Goal: Information Seeking & Learning: Learn about a topic

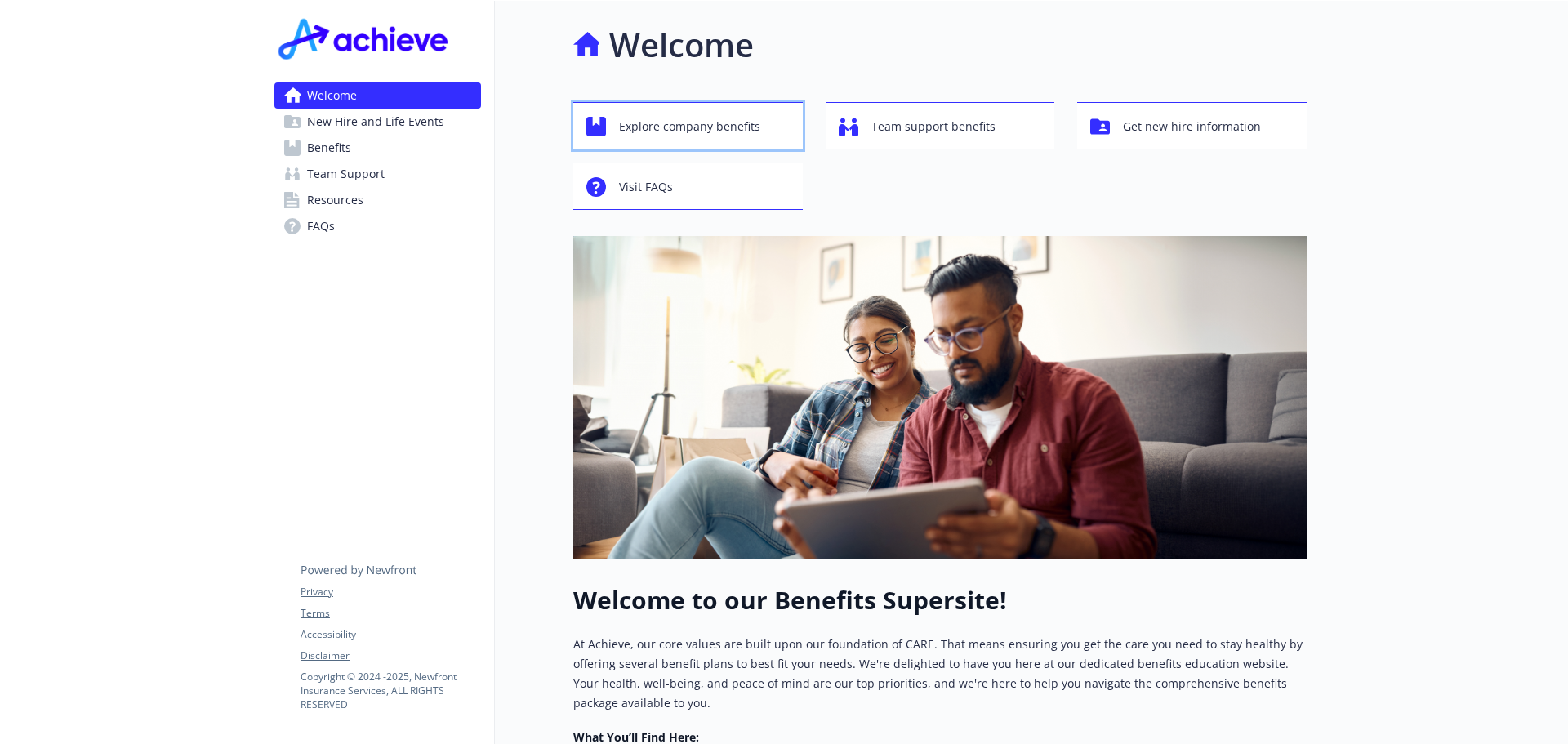
click at [676, 124] on span "Explore company benefits" at bounding box center [689, 126] width 142 height 31
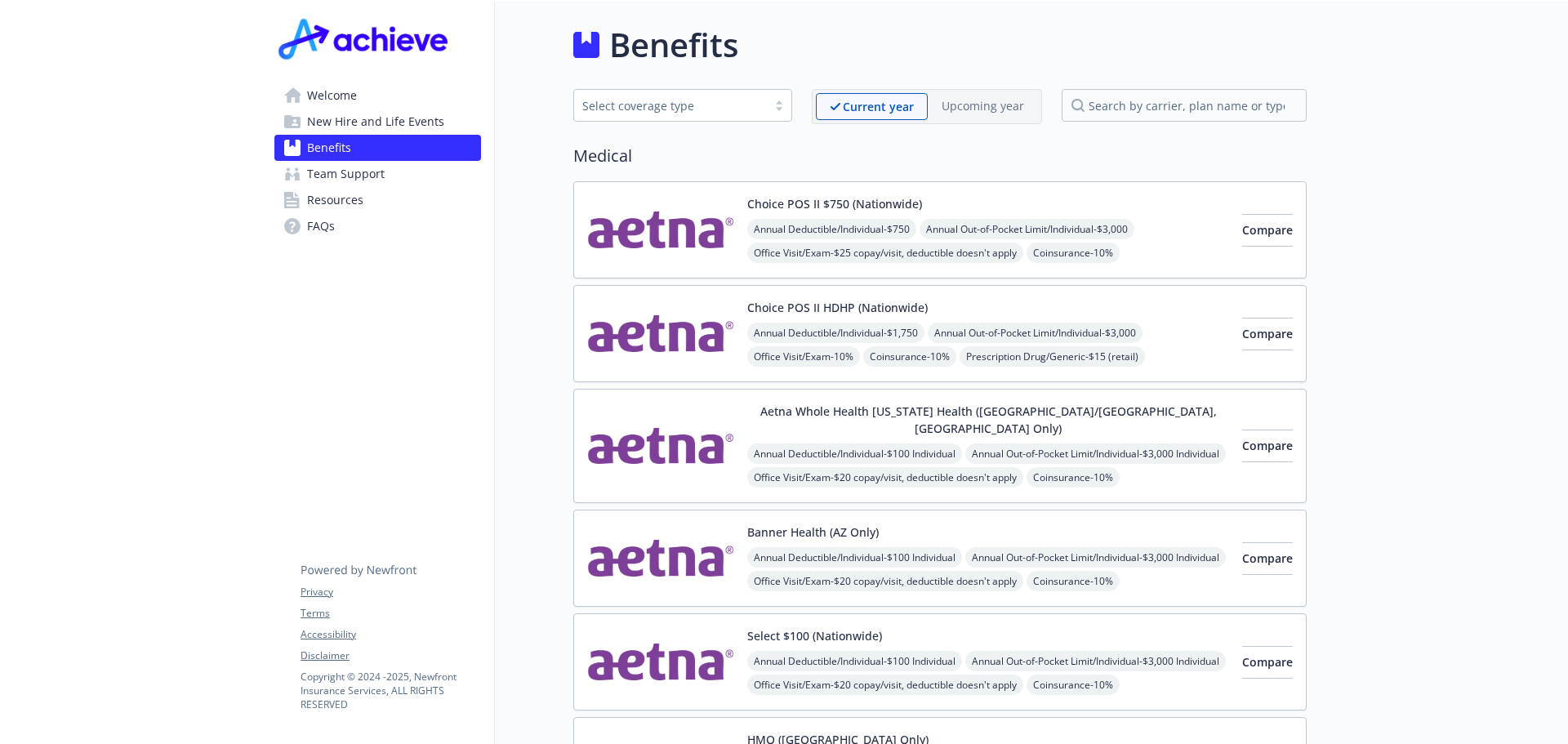
click at [327, 94] on span "Welcome" at bounding box center [332, 95] width 50 height 26
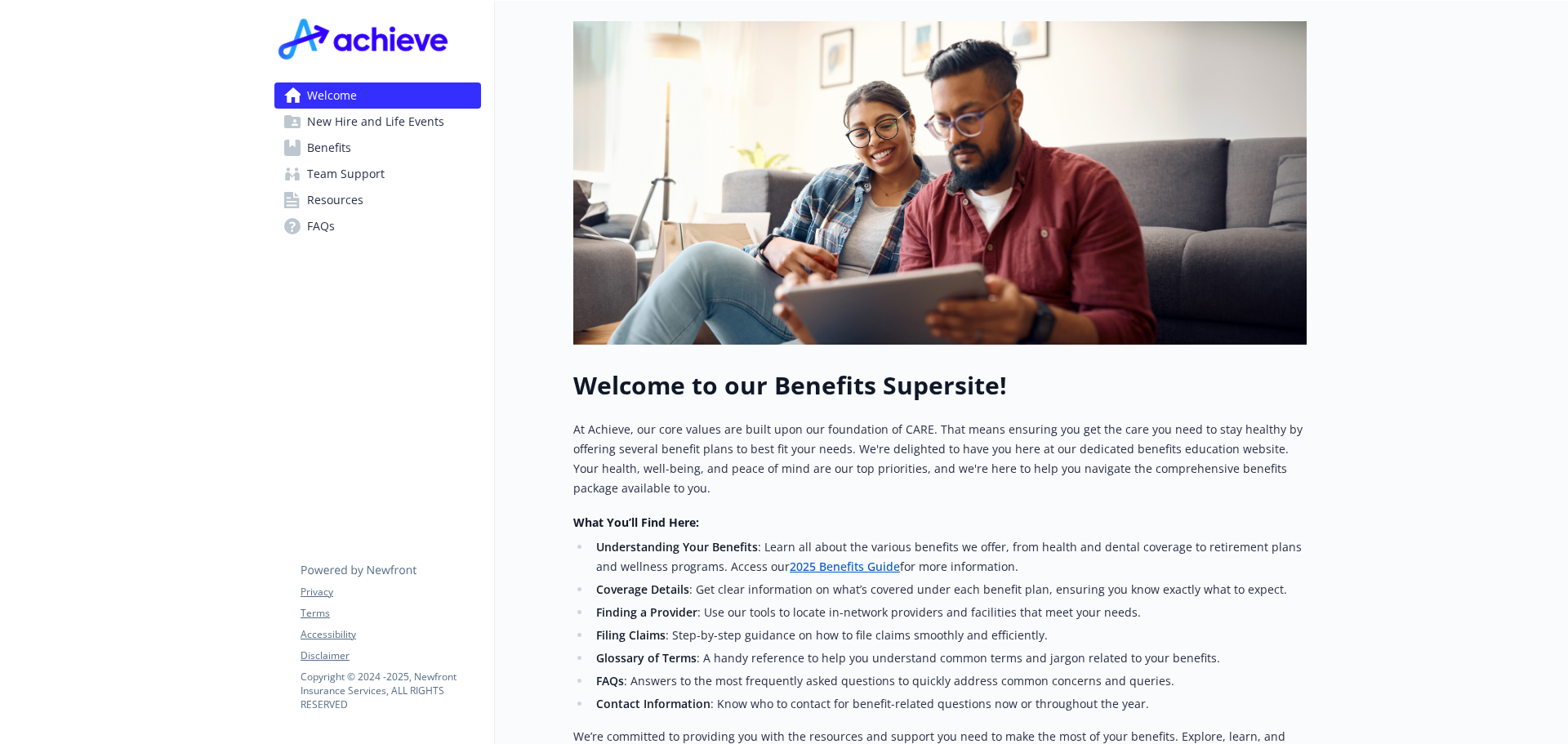
scroll to position [434, 0]
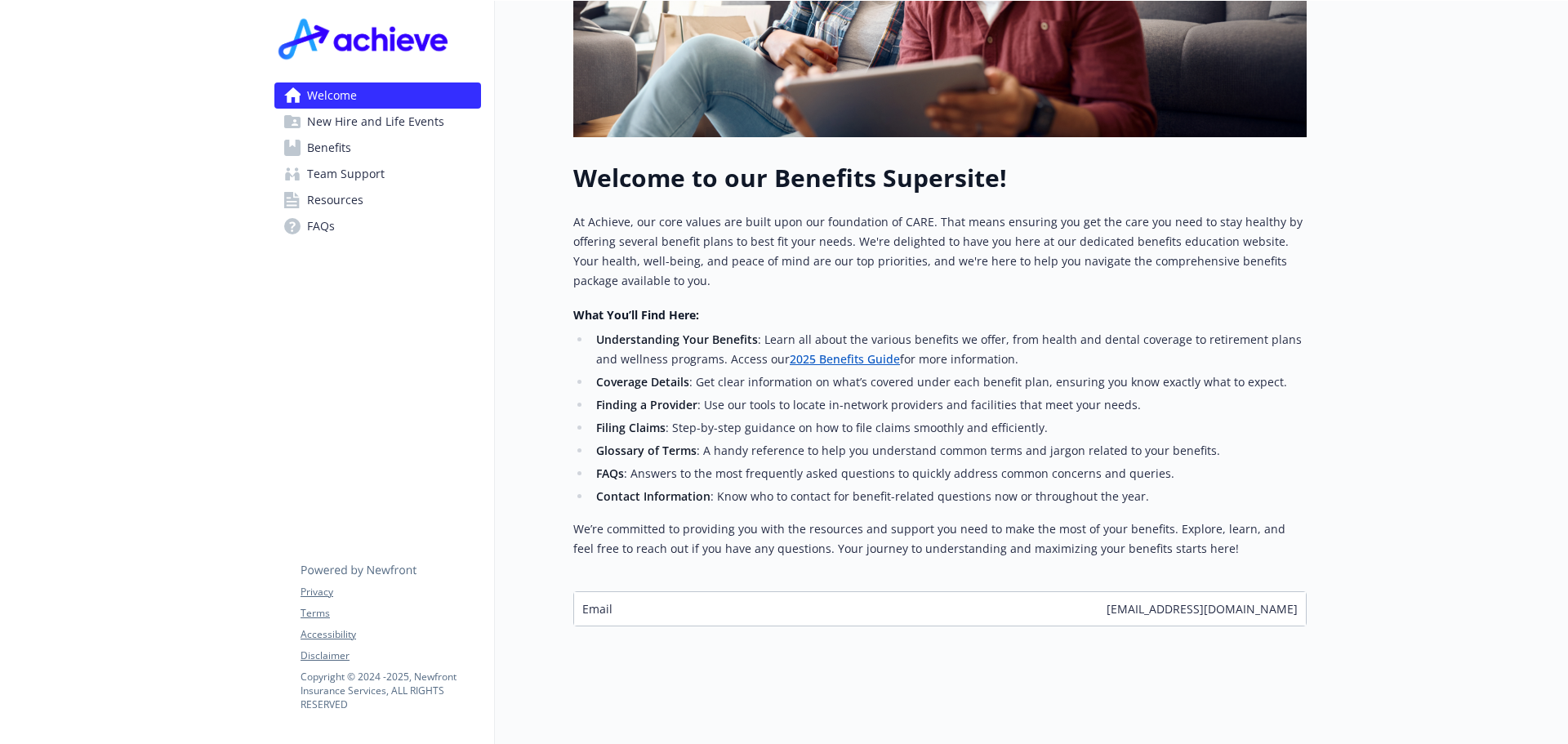
click at [805, 351] on link "2025 Benefits Guide" at bounding box center [845, 359] width 110 height 15
